Goal: Check status: Check status

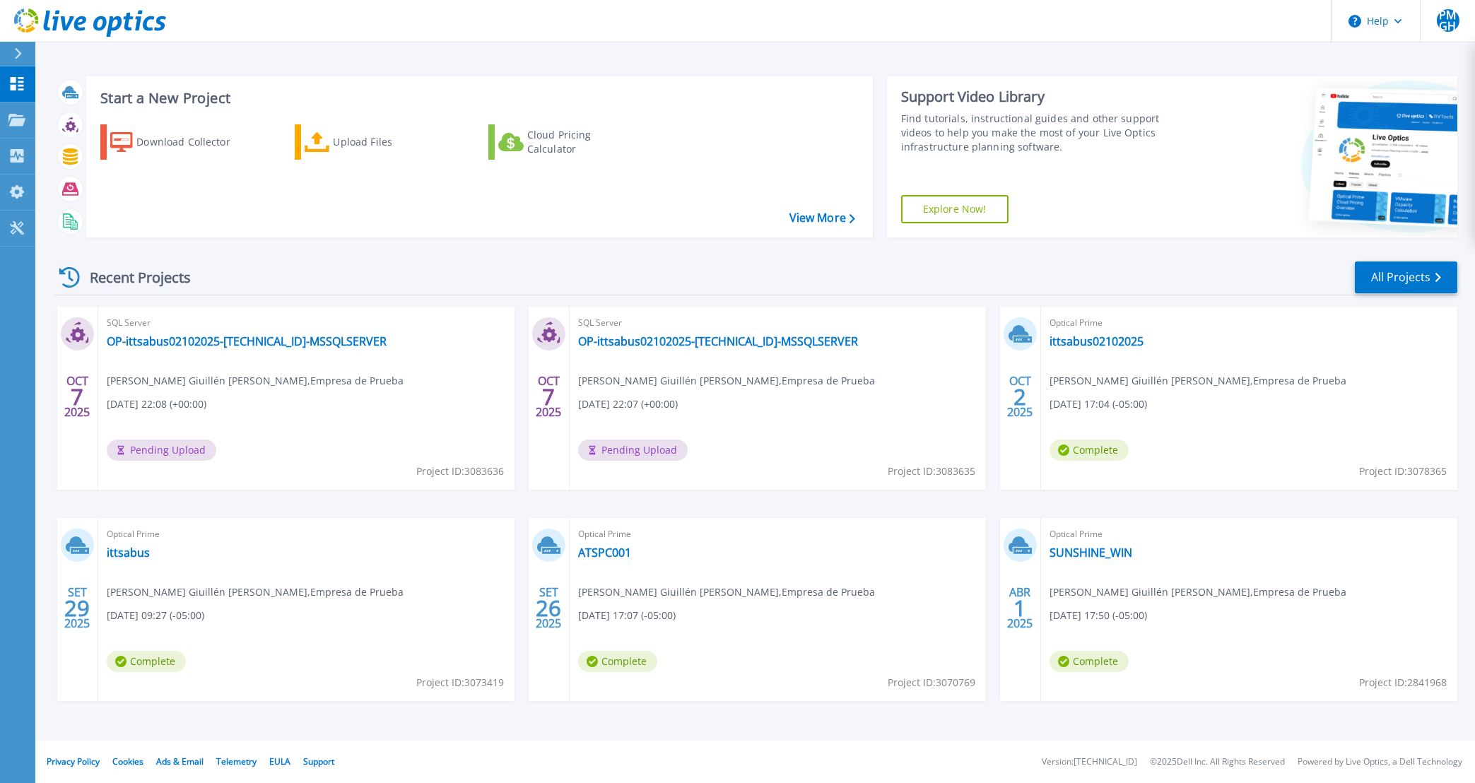
scroll to position [1, 0]
click at [1111, 339] on link "ittsabus02102025" at bounding box center [1097, 341] width 94 height 14
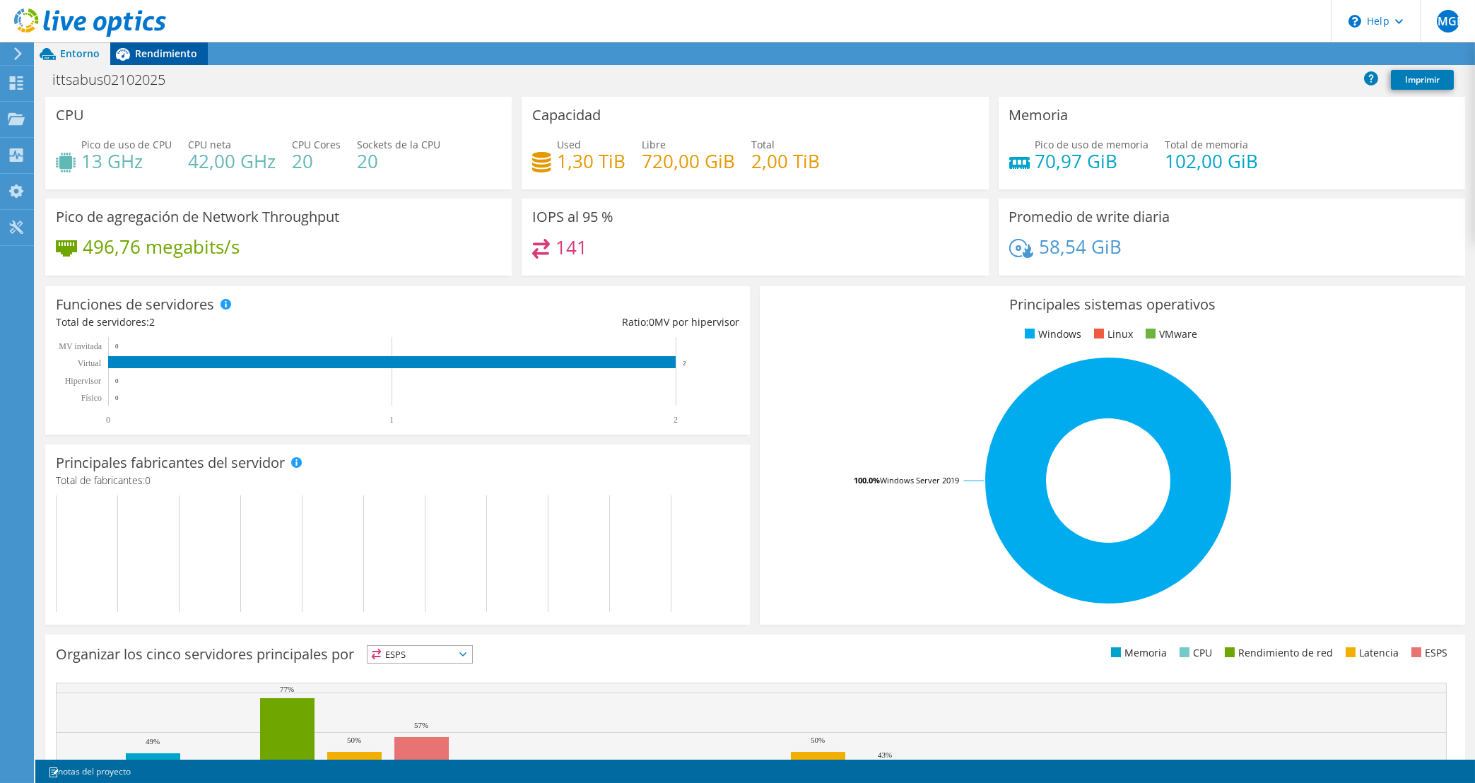
click at [184, 52] on span "Rendimiento" at bounding box center [166, 53] width 62 height 13
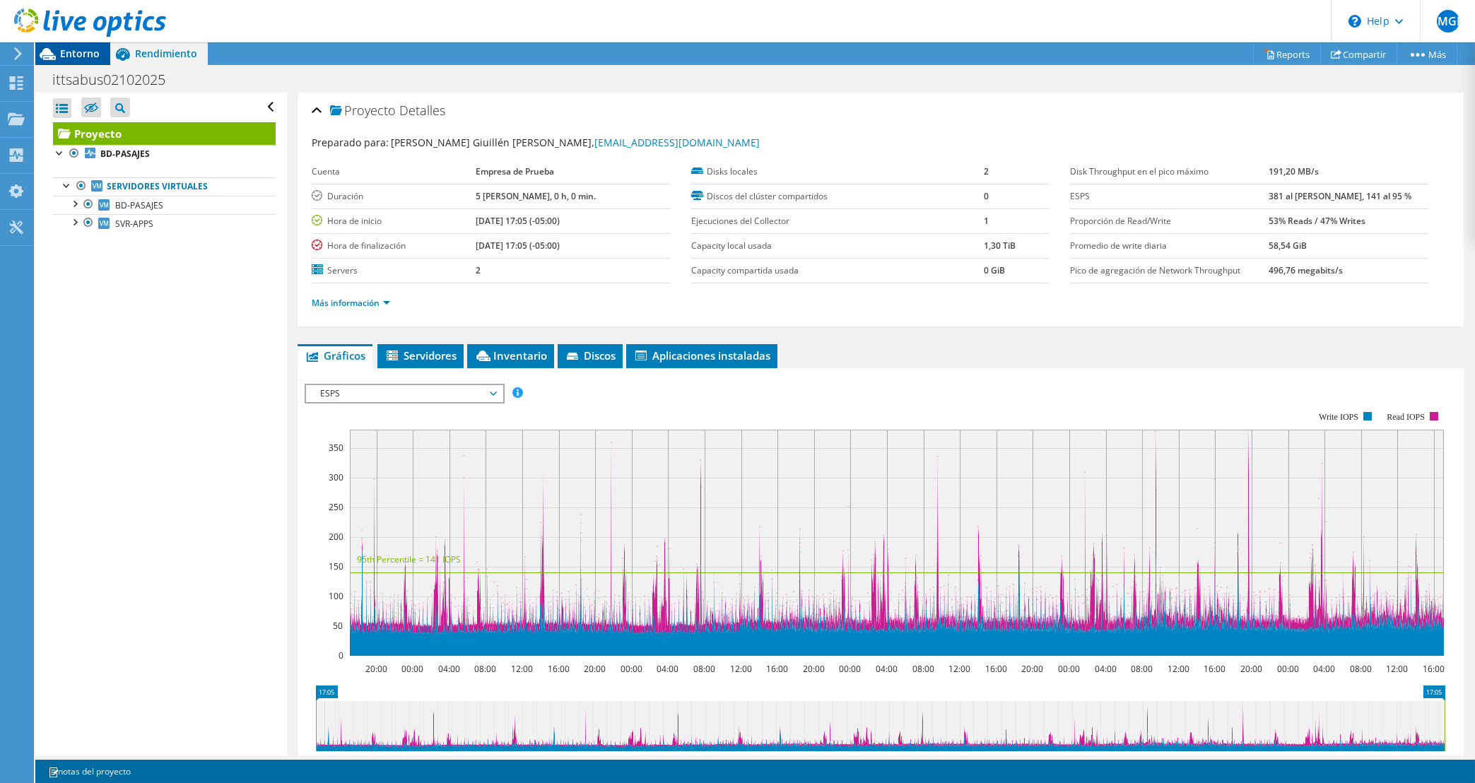
click at [88, 49] on span "Entorno" at bounding box center [80, 53] width 40 height 13
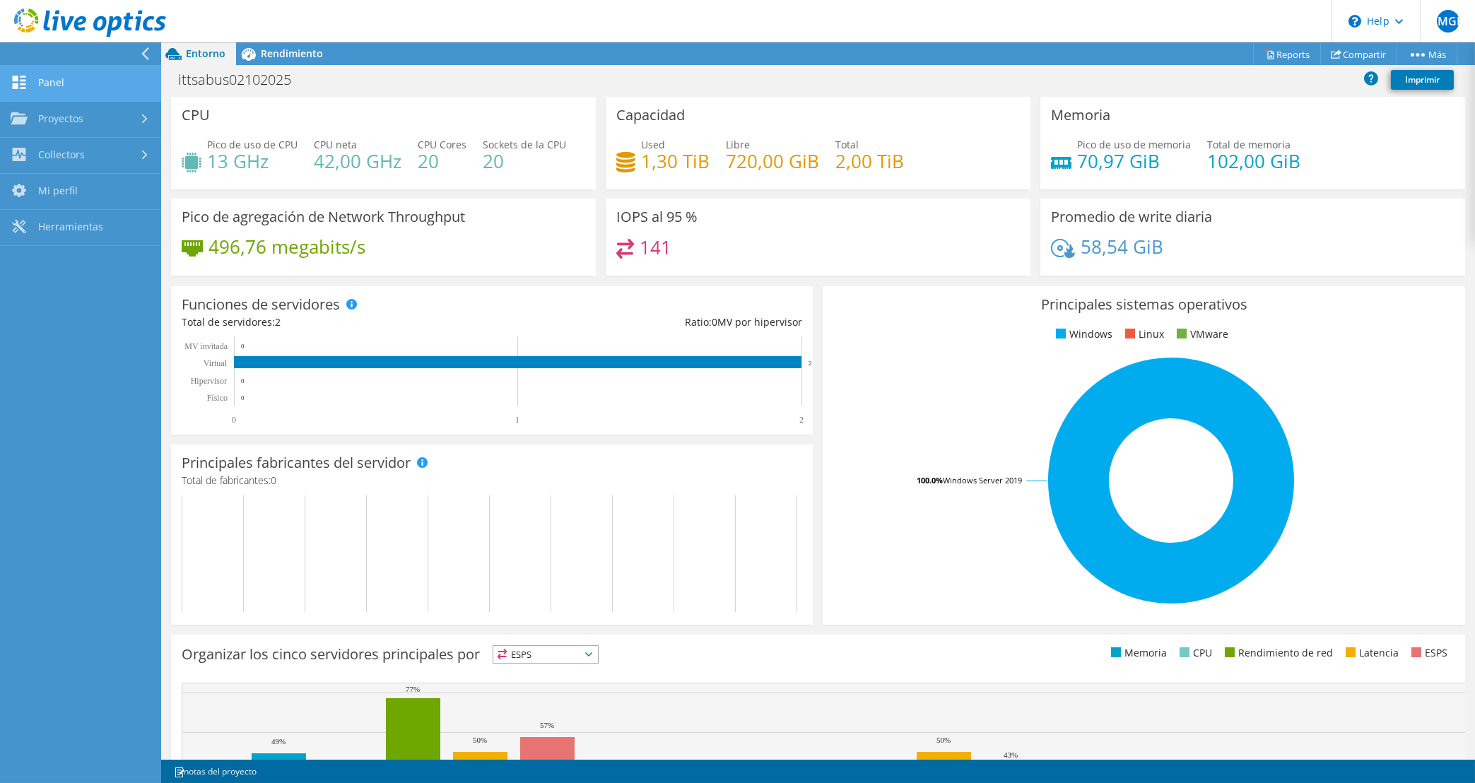
click at [93, 82] on link "Panel" at bounding box center [80, 84] width 161 height 36
